Goal: Transaction & Acquisition: Purchase product/service

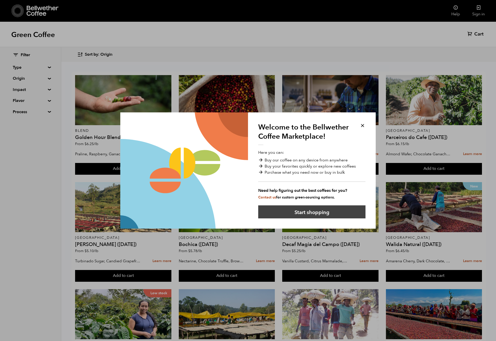
click at [316, 213] on button "Start shopping" at bounding box center [311, 211] width 107 height 13
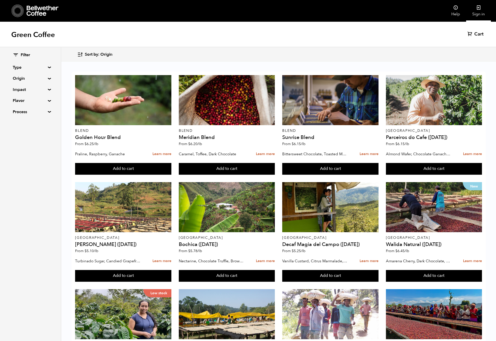
click at [478, 8] on icon at bounding box center [478, 7] width 5 height 5
click at [45, 78] on summary "Origin" at bounding box center [30, 78] width 35 height 6
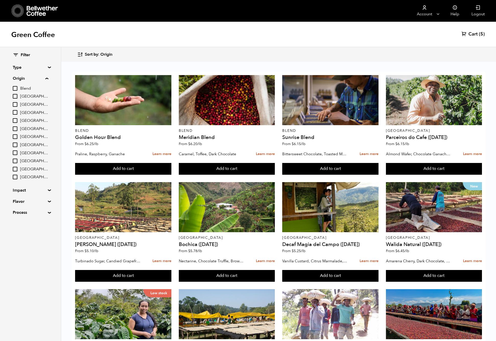
click at [14, 96] on input "[GEOGRAPHIC_DATA]" at bounding box center [15, 96] width 5 height 5
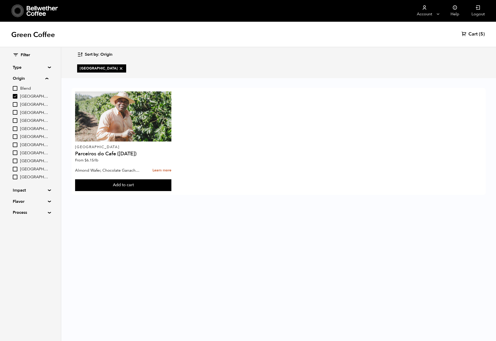
click at [17, 96] on input "[GEOGRAPHIC_DATA]" at bounding box center [15, 96] width 5 height 5
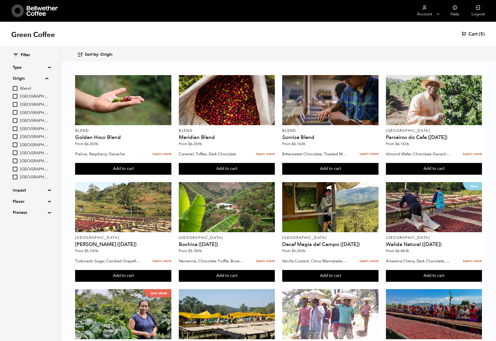
click at [14, 96] on input "[GEOGRAPHIC_DATA]" at bounding box center [15, 96] width 5 height 5
checkbox input "true"
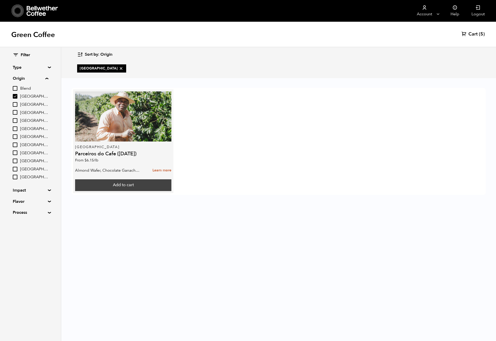
click at [120, 186] on button "Add to cart" at bounding box center [123, 185] width 96 height 12
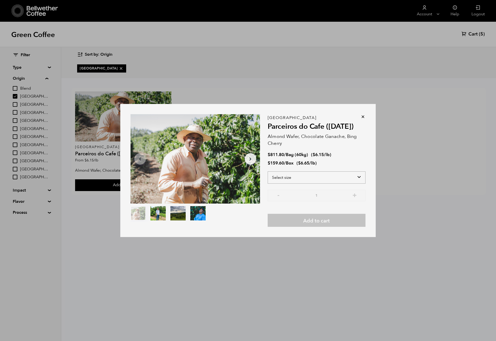
select select "box"
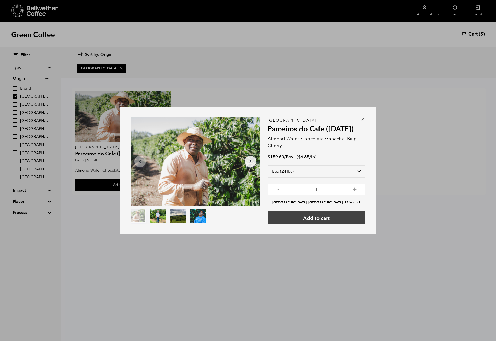
click at [321, 219] on button "Add to cart" at bounding box center [317, 217] width 98 height 13
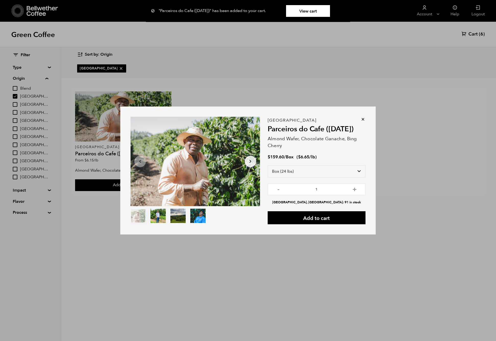
click at [364, 121] on icon at bounding box center [363, 119] width 5 height 5
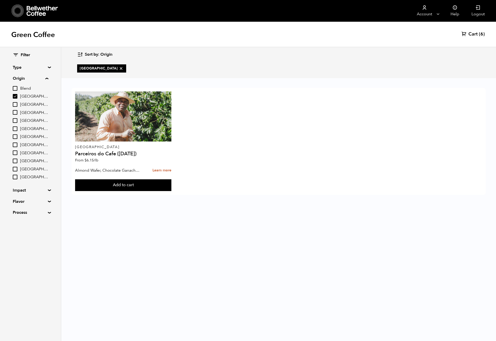
click at [17, 144] on input "Guatemala" at bounding box center [15, 145] width 5 height 5
checkbox input "true"
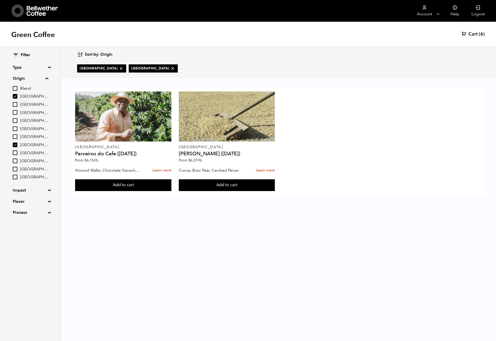
click at [16, 97] on input "Brazil" at bounding box center [15, 96] width 5 height 5
checkbox input "false"
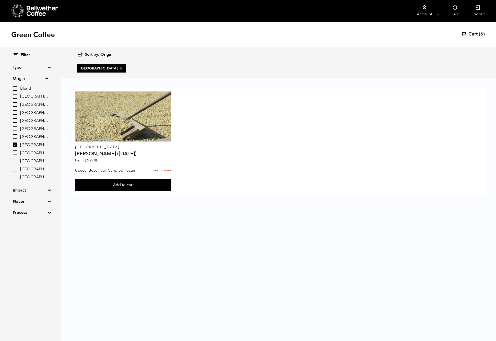
click at [15, 136] on input "Ethiopia" at bounding box center [15, 136] width 5 height 5
checkbox input "true"
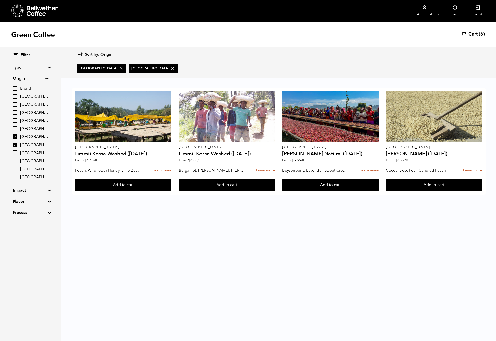
click at [16, 143] on input "Guatemala" at bounding box center [15, 145] width 5 height 5
checkbox input "false"
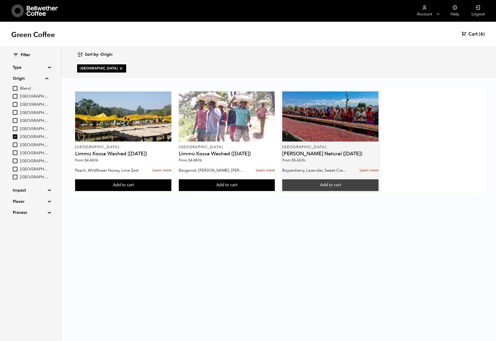
click at [171, 185] on button "Add to cart" at bounding box center [123, 185] width 96 height 12
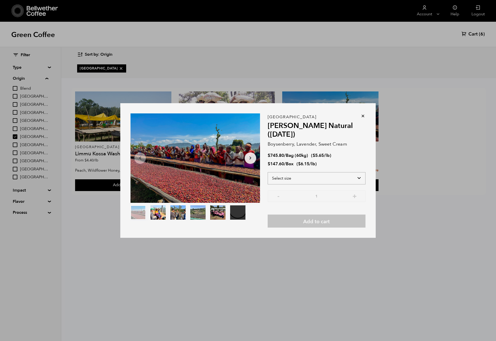
select select "box"
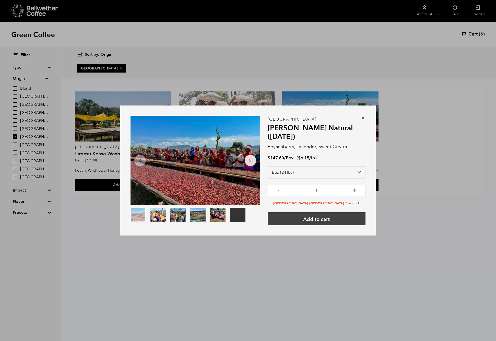
click at [323, 220] on button "Add to cart" at bounding box center [317, 218] width 98 height 13
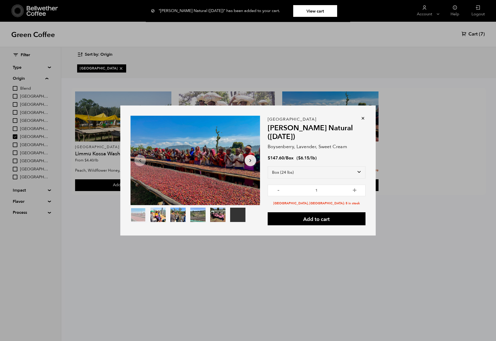
click at [477, 34] on div "Your browser does not support the video tag. Item 1 of 6 Your browser does not …" at bounding box center [248, 170] width 496 height 341
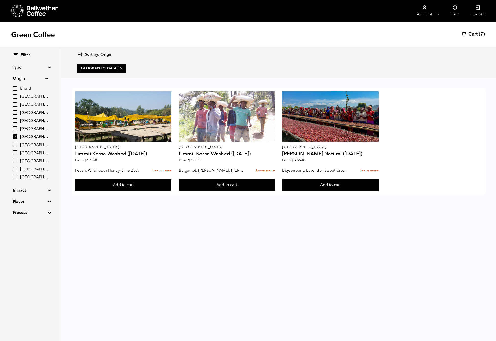
click at [473, 33] on span "Cart" at bounding box center [473, 34] width 9 height 6
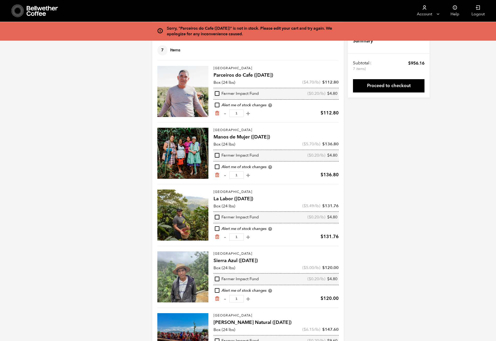
scroll to position [16, 0]
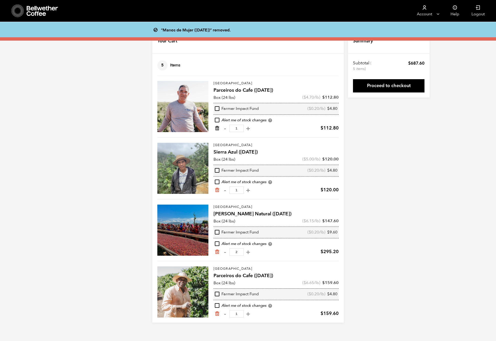
click at [217, 129] on icon "Remove from cart" at bounding box center [217, 128] width 5 height 5
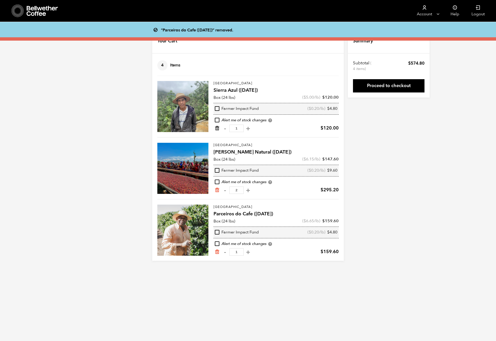
click at [216, 128] on icon "Remove from cart" at bounding box center [217, 128] width 5 height 5
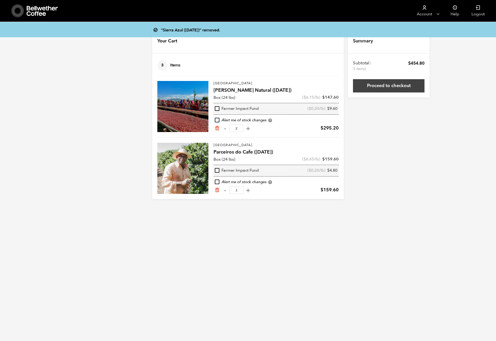
click at [391, 83] on link "Proceed to checkout" at bounding box center [389, 85] width 72 height 13
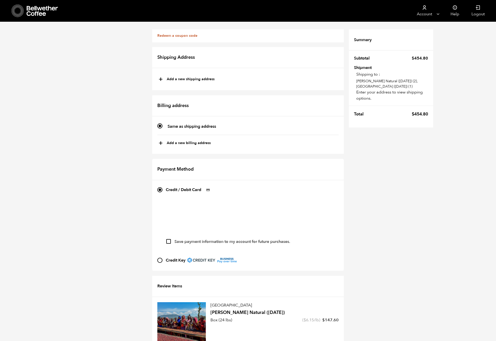
scroll to position [3, 0]
click at [179, 78] on button "+ Add a new shipping address" at bounding box center [187, 79] width 56 height 9
type input "New address"
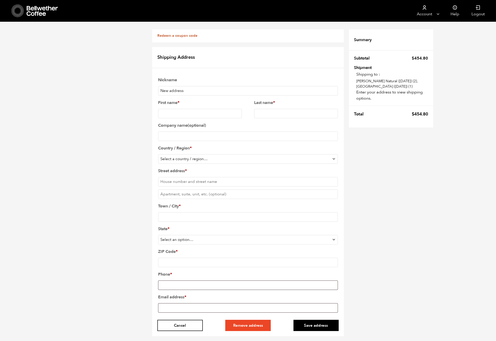
click at [171, 89] on input "New address" at bounding box center [248, 90] width 180 height 9
type input "Home"
type input "Sam"
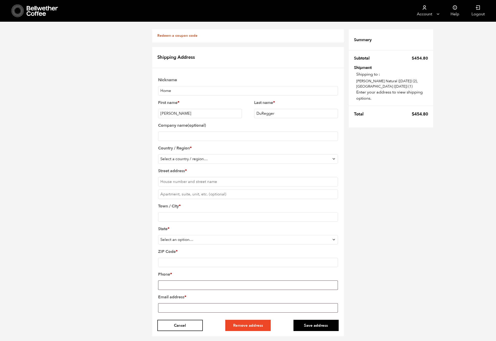
type input "DuRegger"
type input "Espresso + Milk, LLC"
select select "US"
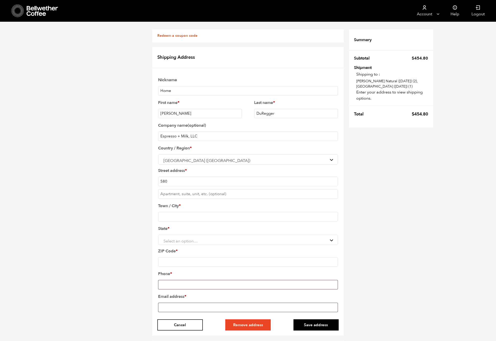
type input "5804"
type input "5804 NE 107th St"
type input "Oklahoma City"
type input "73151"
type input "duregger@gmail.com"
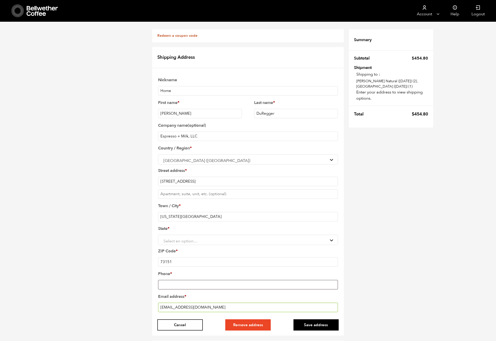
click at [187, 239] on span "Select an option…" at bounding box center [181, 241] width 34 height 6
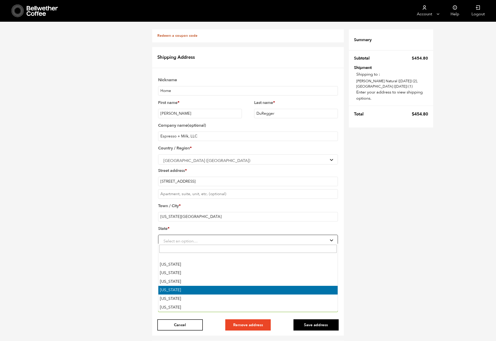
select select "OK"
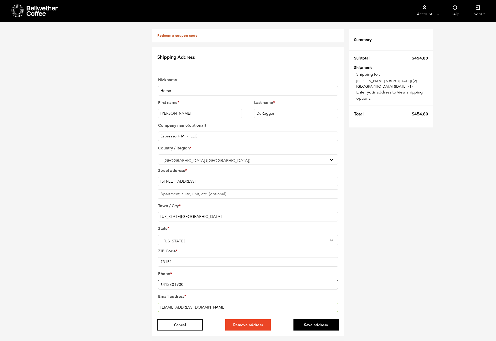
type input "6412301900"
click at [184, 305] on input "duregger@gmail.com" at bounding box center [248, 307] width 180 height 9
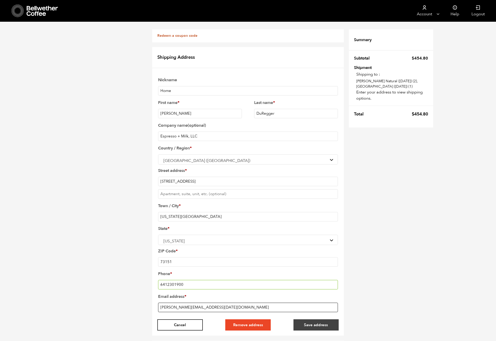
type input "sam@tmrw.coffee"
click at [312, 320] on button "Save address" at bounding box center [316, 324] width 45 height 11
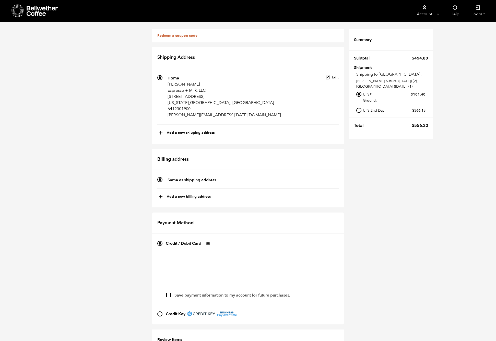
scroll to position [150, 0]
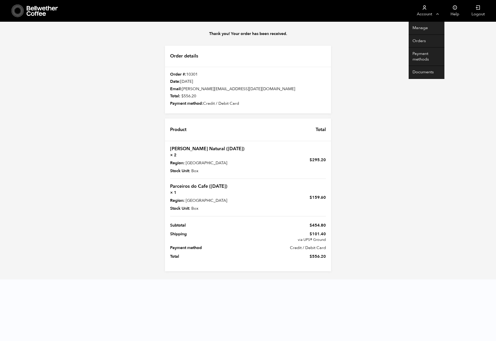
click at [426, 9] on icon at bounding box center [424, 7] width 5 height 5
click at [422, 27] on link "Manage" at bounding box center [427, 28] width 36 height 13
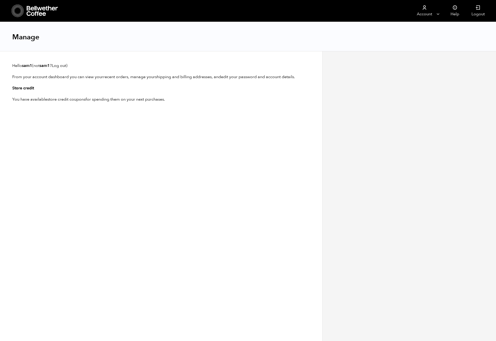
click at [148, 136] on div "Hello sam1 (not sam1 ? Log out ) From your account dashboard you can view your …" at bounding box center [161, 196] width 323 height 290
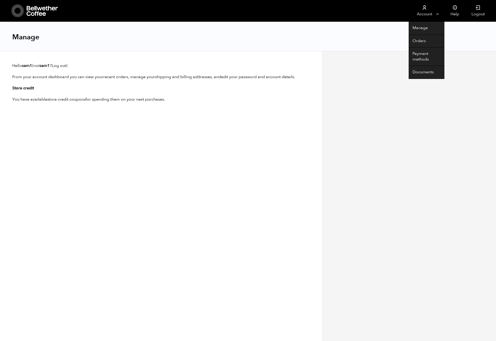
click at [429, 9] on link "Account" at bounding box center [424, 11] width 31 height 22
click at [422, 28] on link "Manage" at bounding box center [427, 28] width 36 height 13
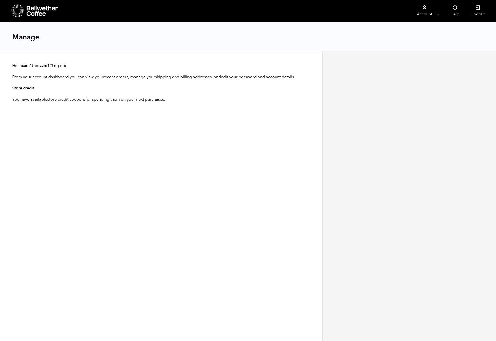
click at [420, 40] on div "Manage" at bounding box center [248, 36] width 496 height 29
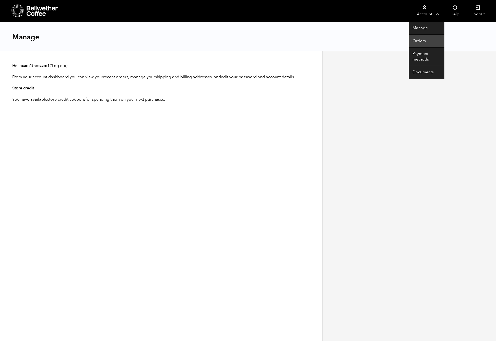
click at [423, 41] on link "Orders" at bounding box center [427, 41] width 36 height 13
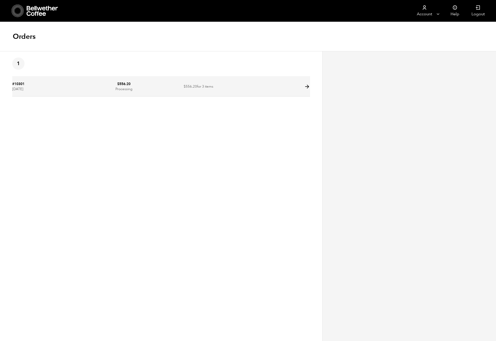
click at [216, 78] on td "$ 556.20 for 3 items" at bounding box center [198, 86] width 75 height 19
click at [302, 89] on td at bounding box center [273, 86] width 75 height 19
click at [146, 82] on td "$ 556.20 Processing" at bounding box center [124, 86] width 75 height 19
